Goal: Find specific page/section: Find specific page/section

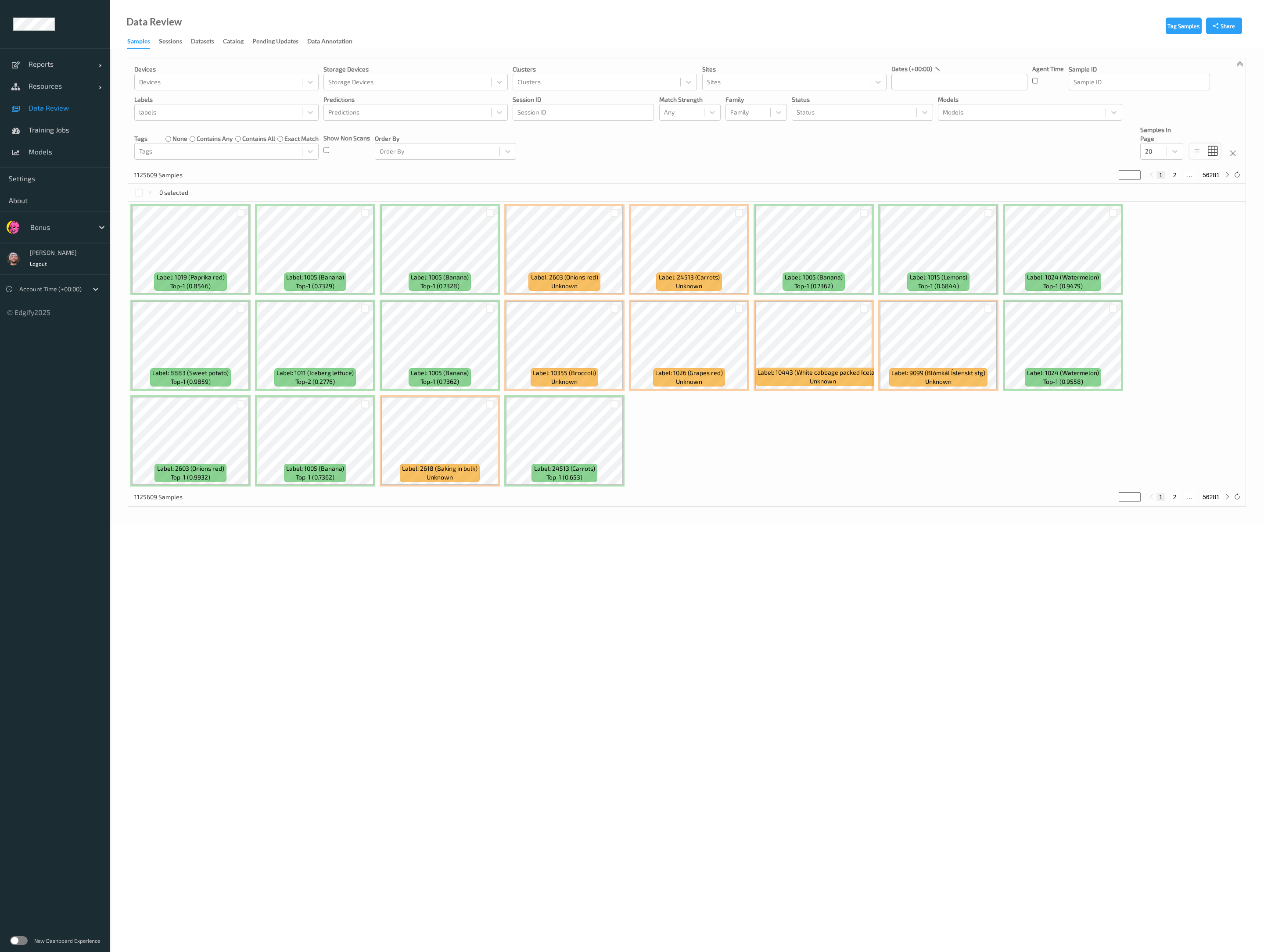
click at [43, 223] on div at bounding box center [60, 226] width 59 height 10
type input "waitr"
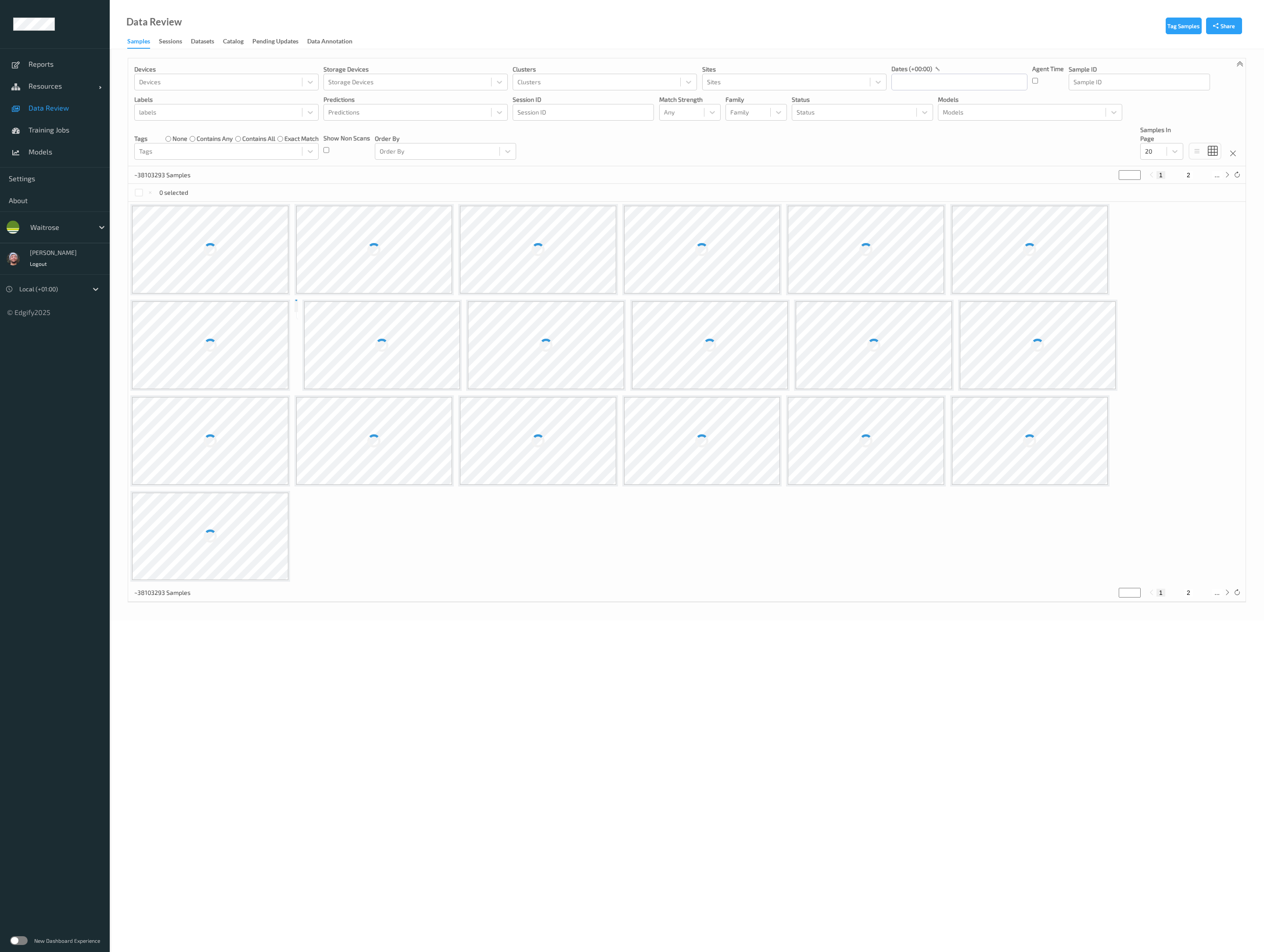
click at [185, 42] on link "Sessions" at bounding box center [175, 41] width 32 height 12
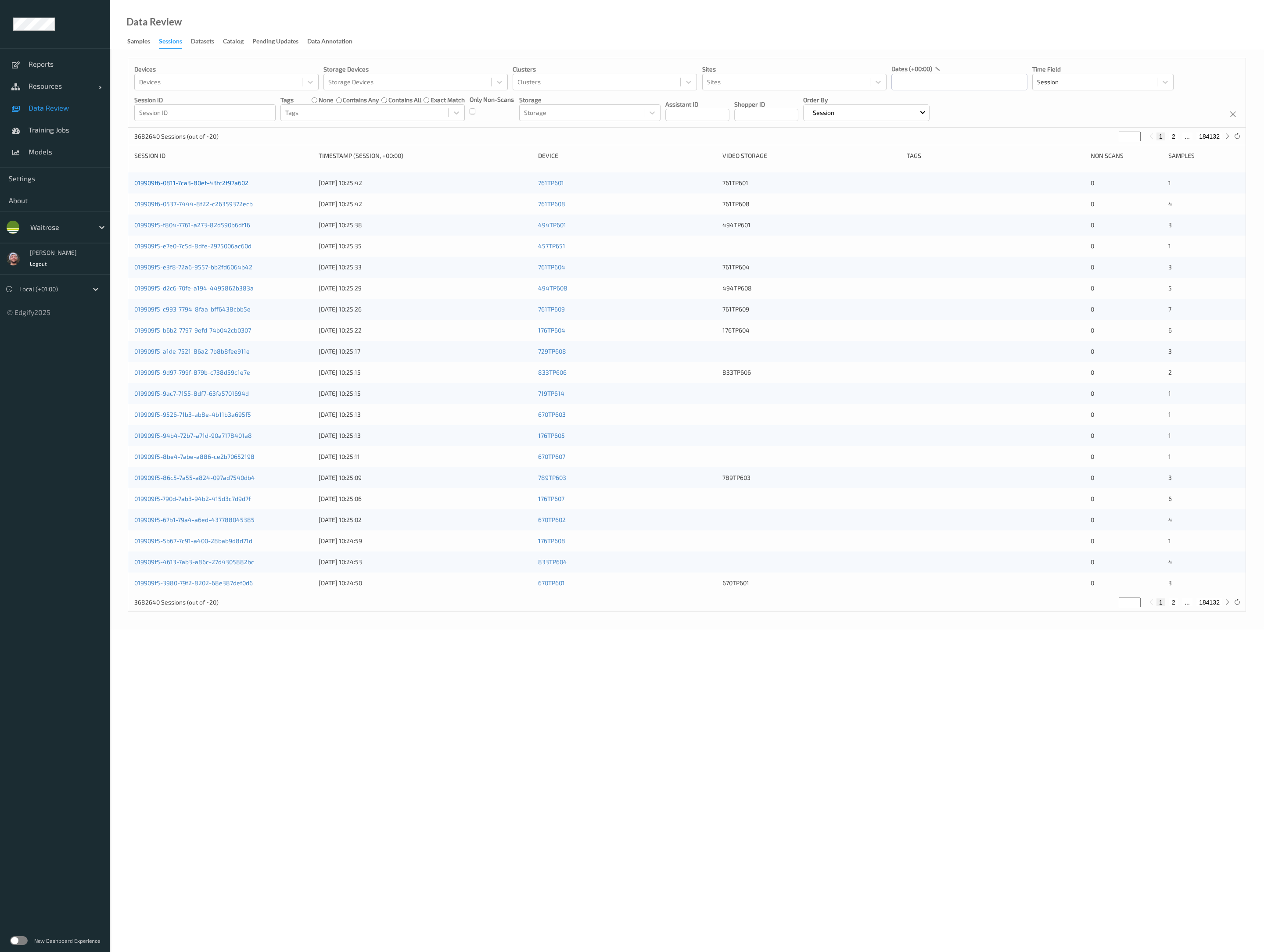
click at [228, 182] on link "019909f6-0811-7ca3-80ef-43fc2f97a602" at bounding box center [191, 183] width 114 height 8
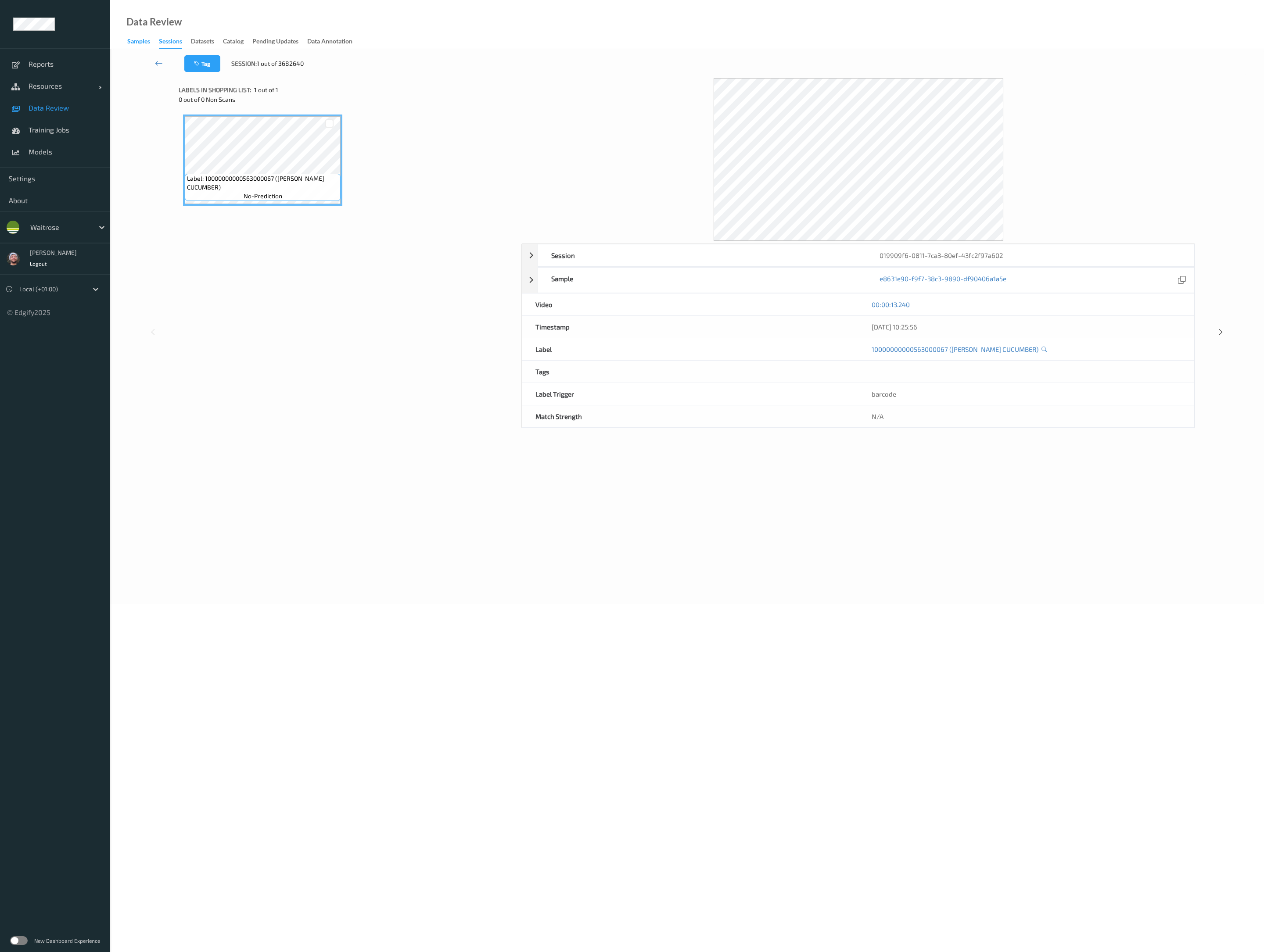
click at [141, 45] on div "Samples" at bounding box center [139, 43] width 23 height 11
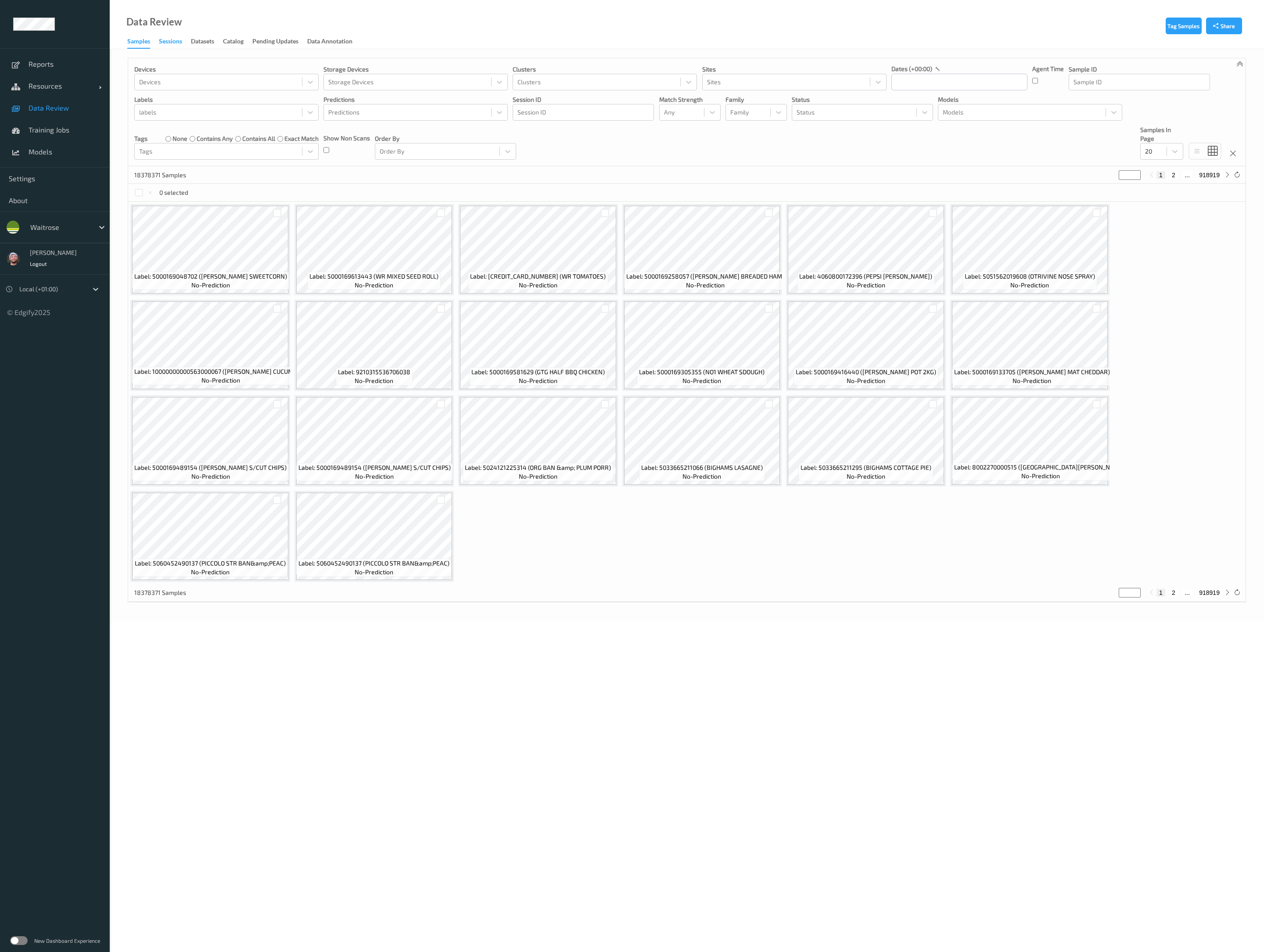
click at [176, 41] on div "Sessions" at bounding box center [170, 43] width 23 height 11
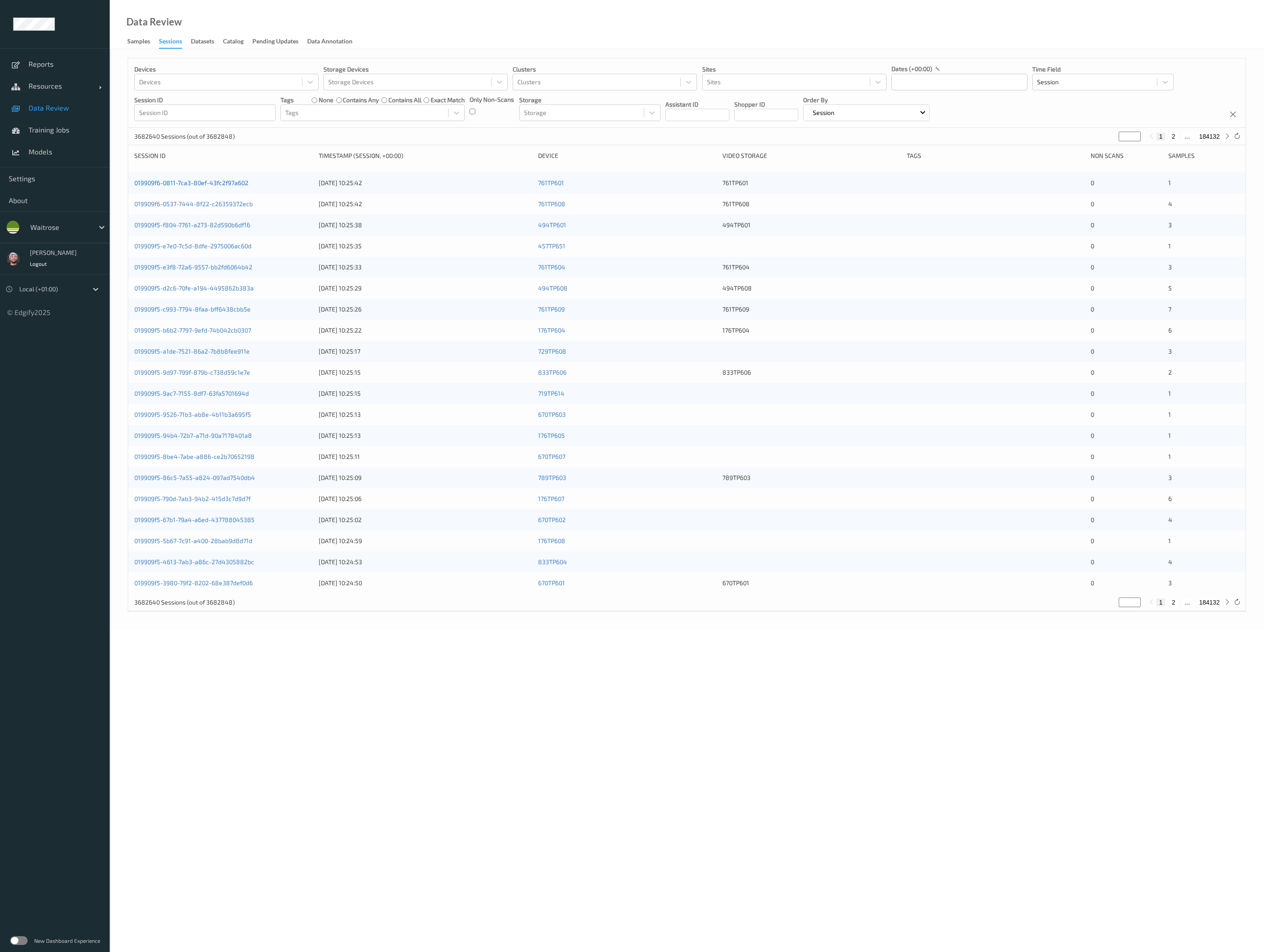
click at [177, 182] on link "019909f6-0811-7ca3-80ef-43fc2f97a602" at bounding box center [191, 183] width 114 height 8
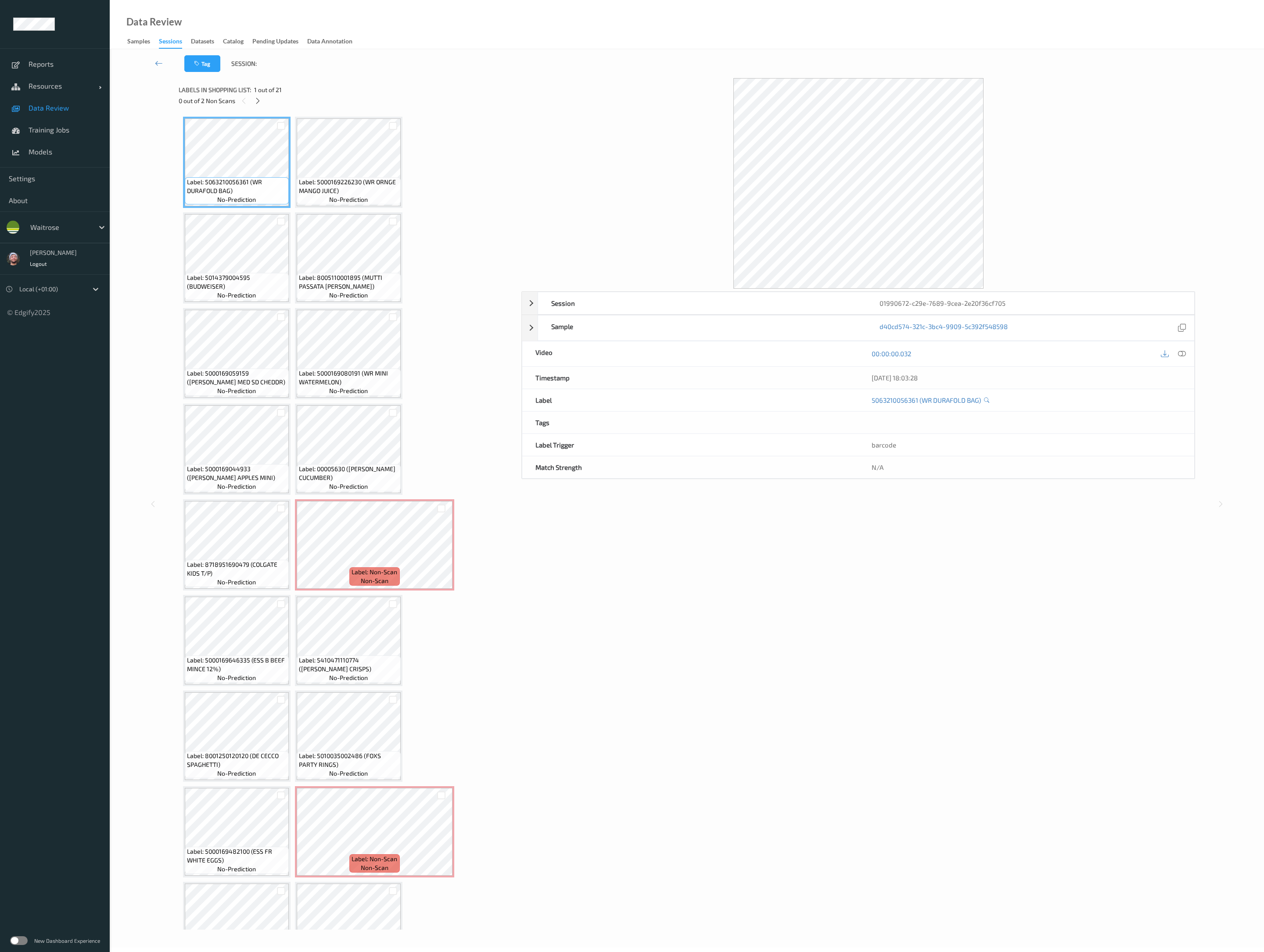
click at [662, 49] on div "Data Review Samples Sessions Datasets Catalog Pending Updates Data Annotation" at bounding box center [687, 25] width 1155 height 49
